Goal: Find specific page/section: Find specific page/section

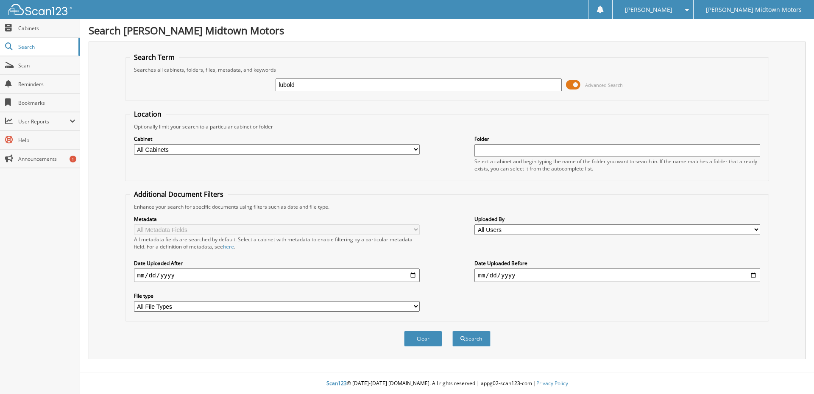
type input "lubold"
click at [452, 331] on button "Search" at bounding box center [471, 339] width 38 height 16
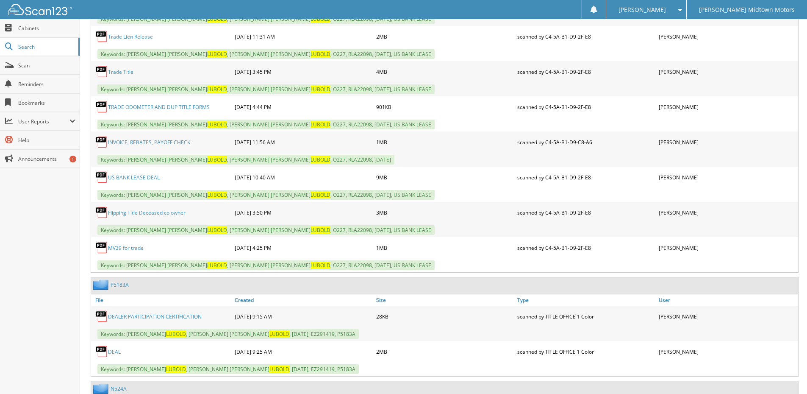
scroll to position [551, 0]
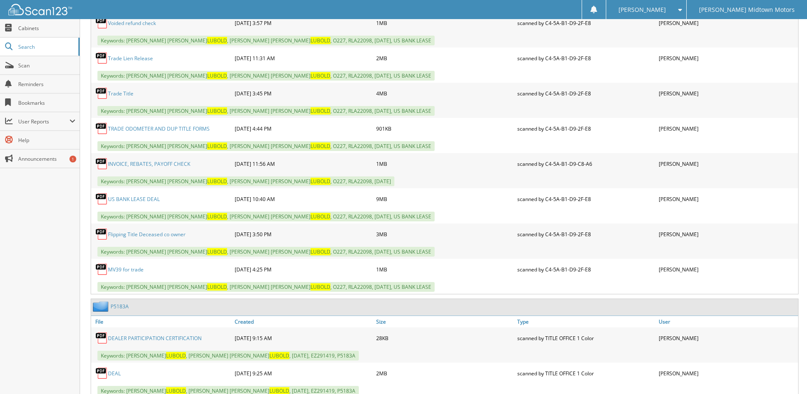
click at [125, 201] on link "US BANK LEASE DEAL" at bounding box center [134, 198] width 52 height 7
click at [146, 197] on link "US BANK LEASE DEAL" at bounding box center [134, 198] width 52 height 7
